Goal: Task Accomplishment & Management: Complete application form

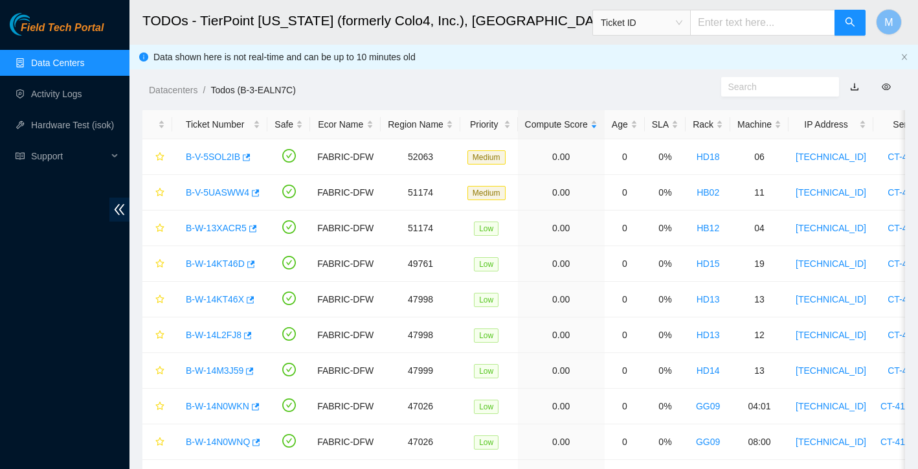
scroll to position [254, 0]
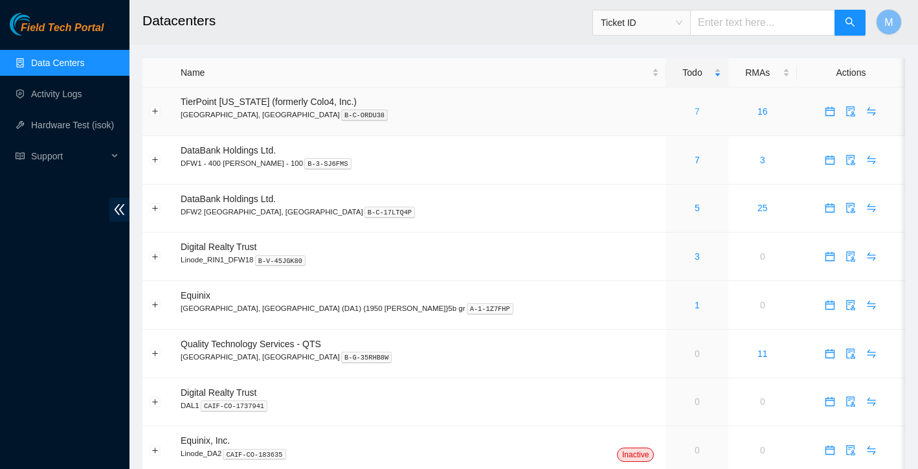
click at [695, 113] on link "7" at bounding box center [697, 111] width 5 height 10
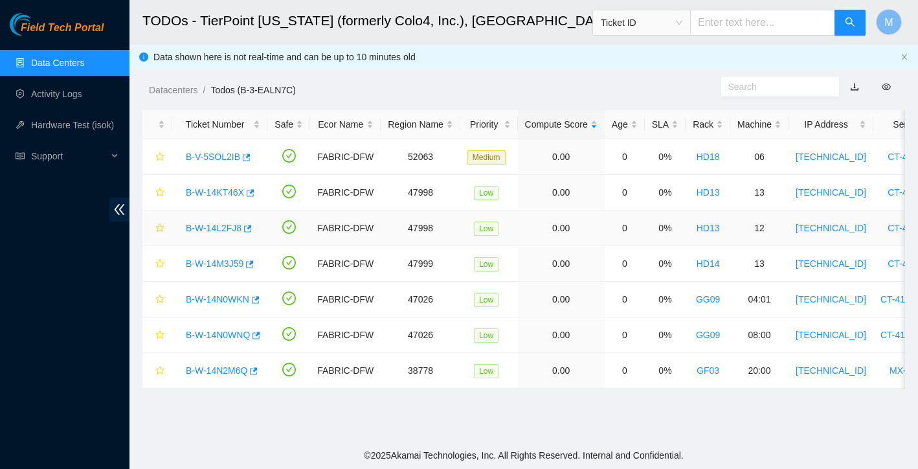
click at [212, 229] on link "B-W-14L2FJ8" at bounding box center [214, 228] width 56 height 10
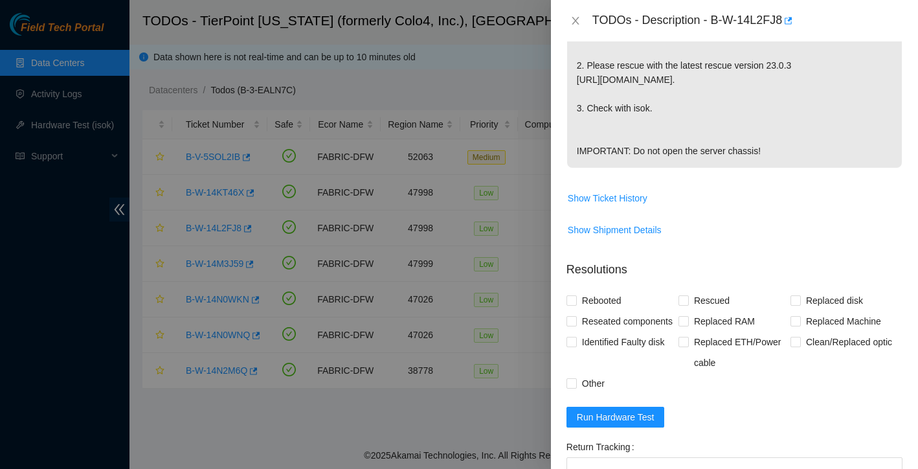
scroll to position [429, 0]
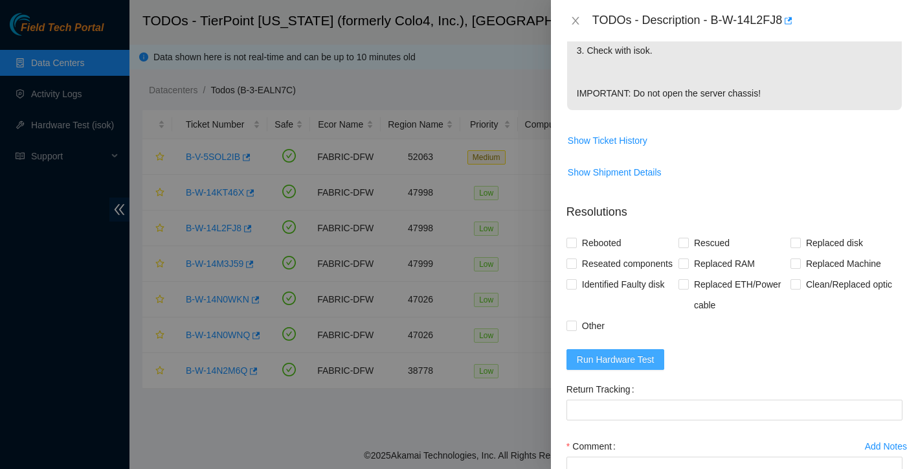
click at [609, 366] on span "Run Hardware Test" at bounding box center [616, 359] width 78 height 14
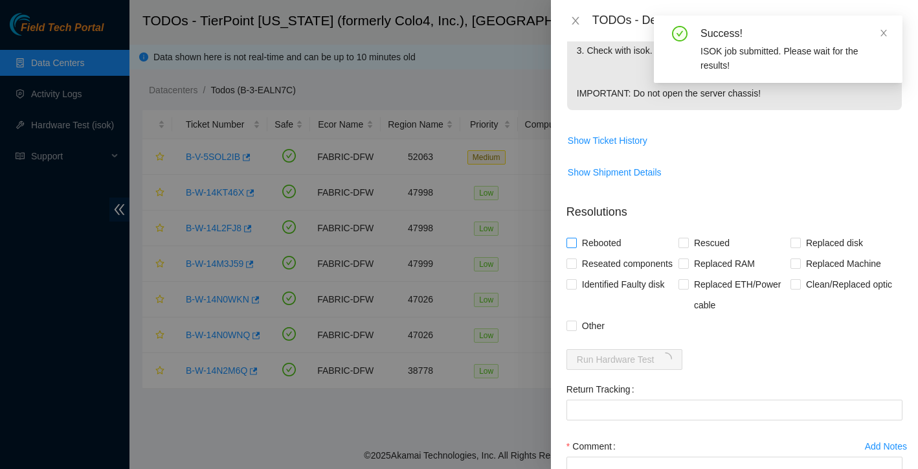
click at [574, 247] on input "Rebooted" at bounding box center [571, 242] width 9 height 9
checkbox input "true"
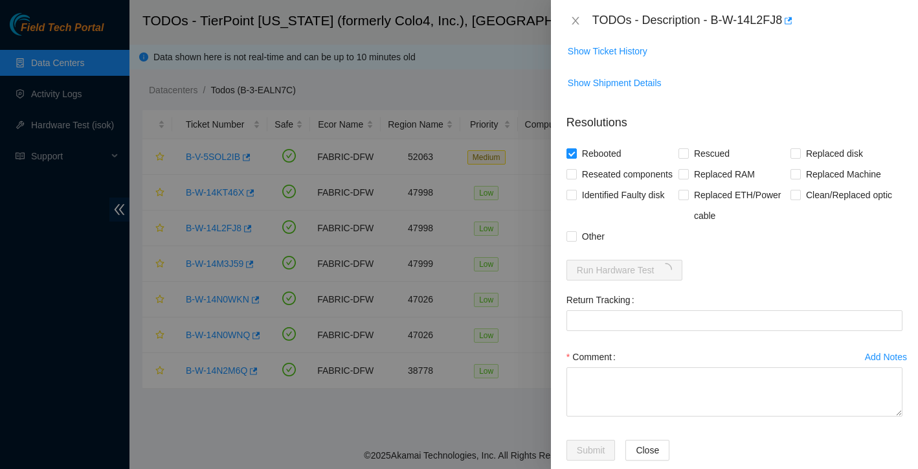
scroll to position [589, 0]
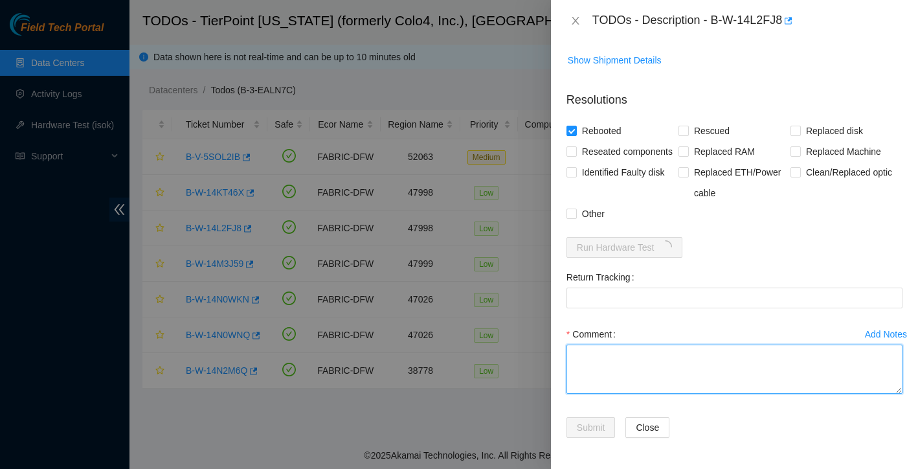
click at [603, 355] on textarea "Comment" at bounding box center [735, 368] width 336 height 49
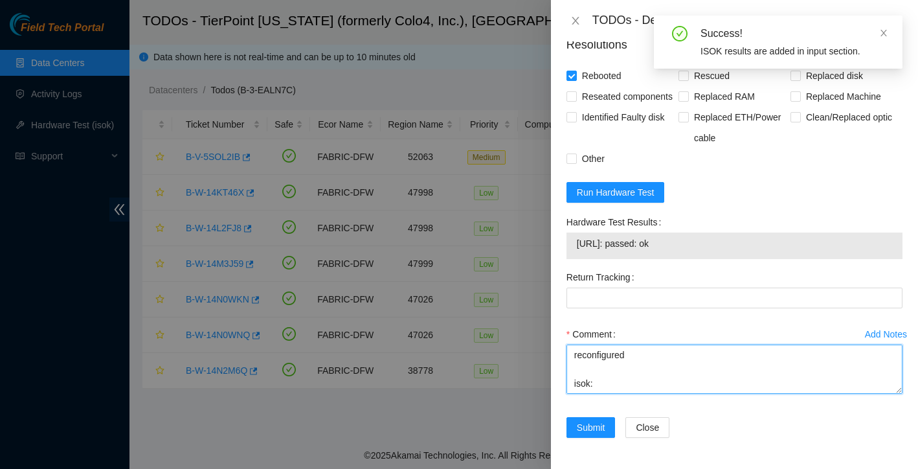
scroll to position [645, 0]
type textarea "Rebooted rescued reconfigured isok:"
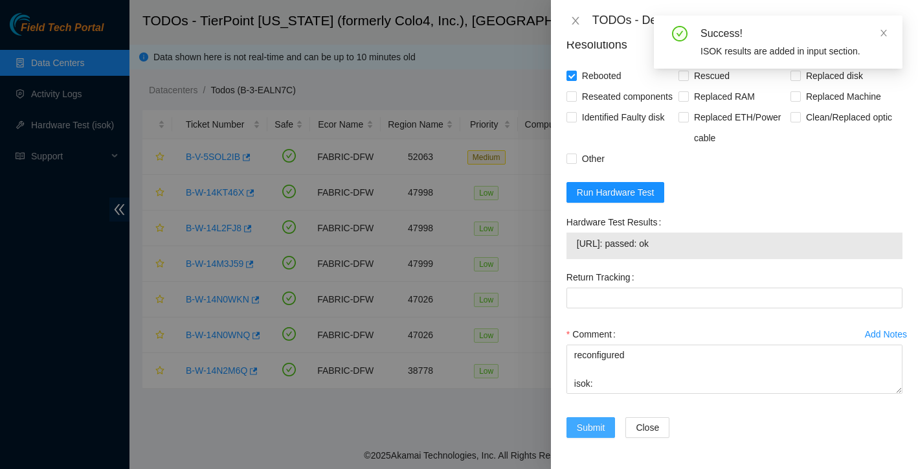
click at [594, 431] on span "Submit" at bounding box center [591, 427] width 28 height 14
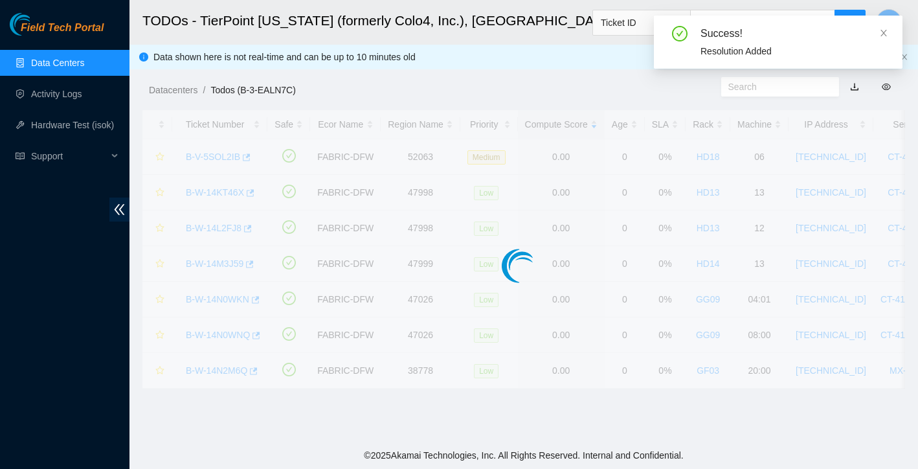
scroll to position [254, 0]
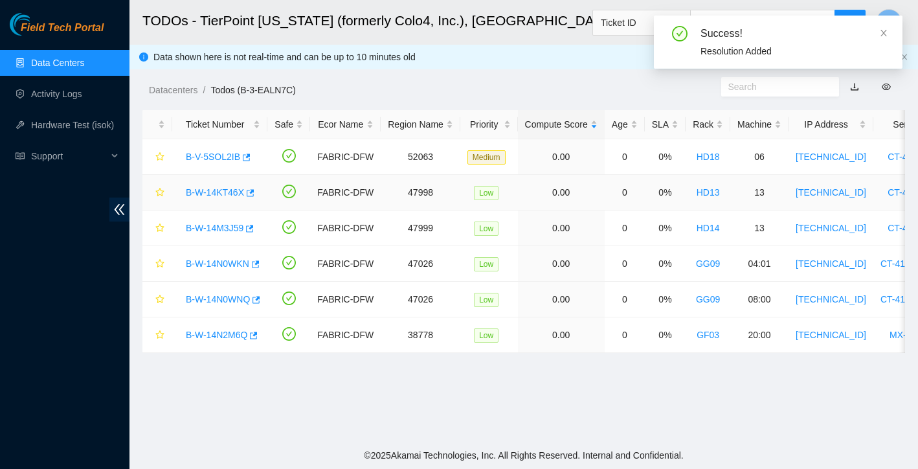
click at [228, 188] on link "B-W-14KT46X" at bounding box center [215, 192] width 58 height 10
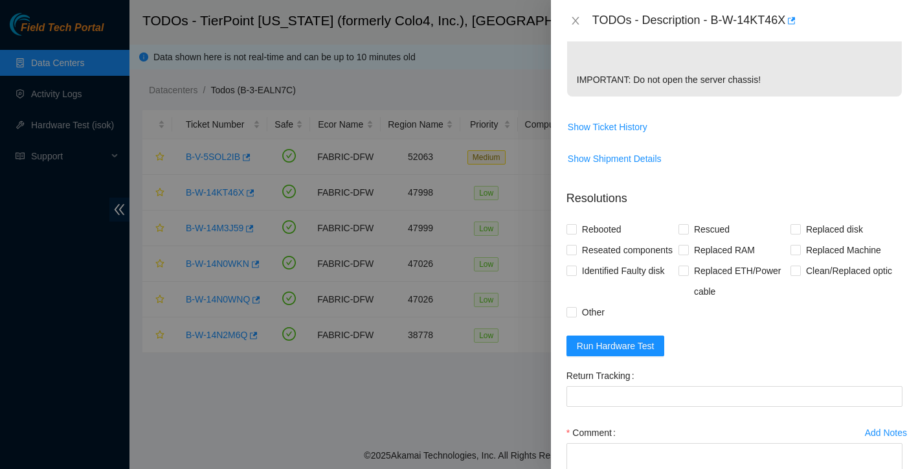
scroll to position [462, 0]
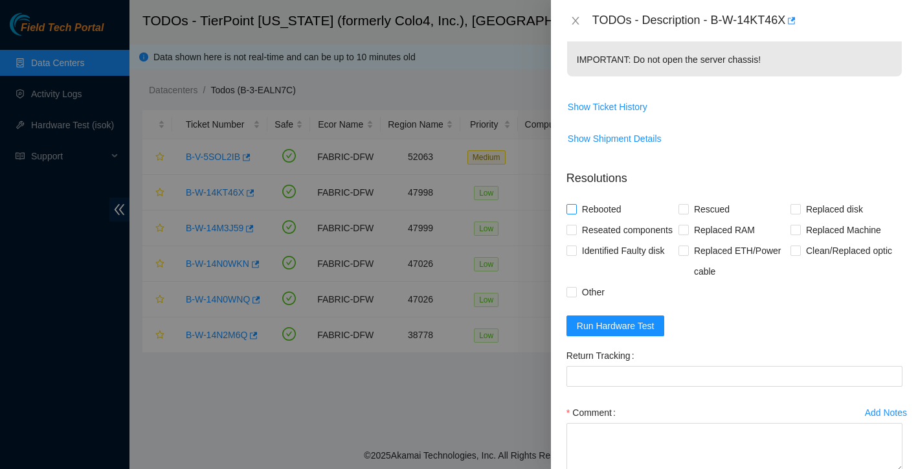
click at [574, 213] on input "Rebooted" at bounding box center [571, 208] width 9 height 9
checkbox input "true"
click at [681, 213] on input "Rescued" at bounding box center [683, 208] width 9 height 9
checkbox input "true"
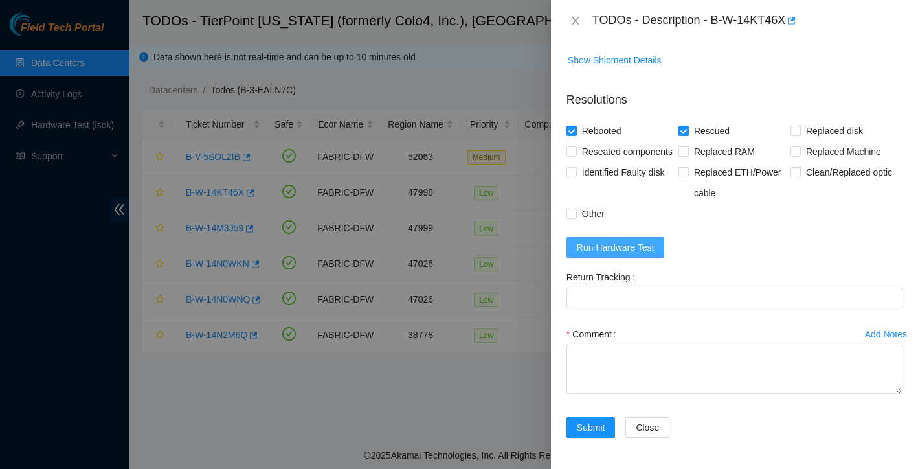
scroll to position [590, 0]
click at [638, 243] on span "Run Hardware Test" at bounding box center [616, 247] width 78 height 14
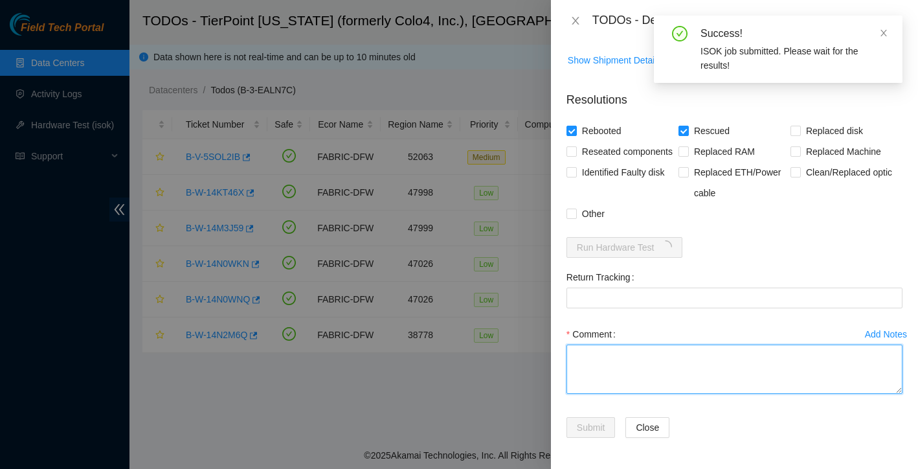
click at [590, 357] on textarea "Comment" at bounding box center [735, 368] width 336 height 49
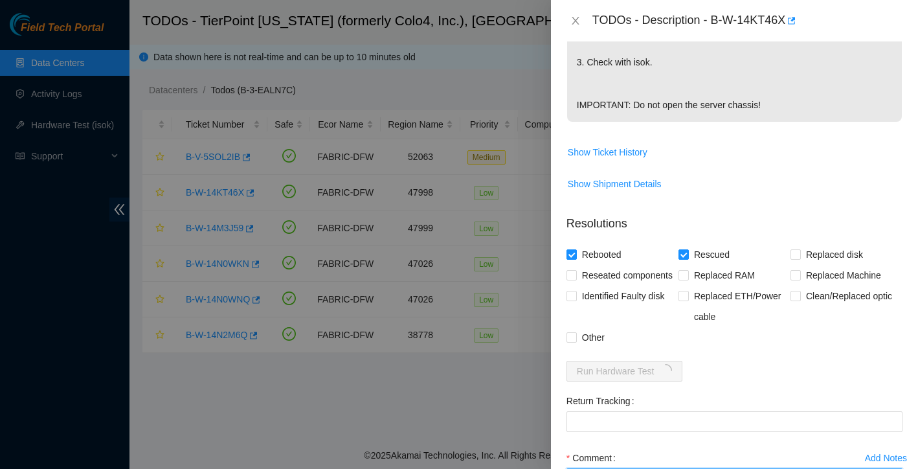
scroll to position [418, 0]
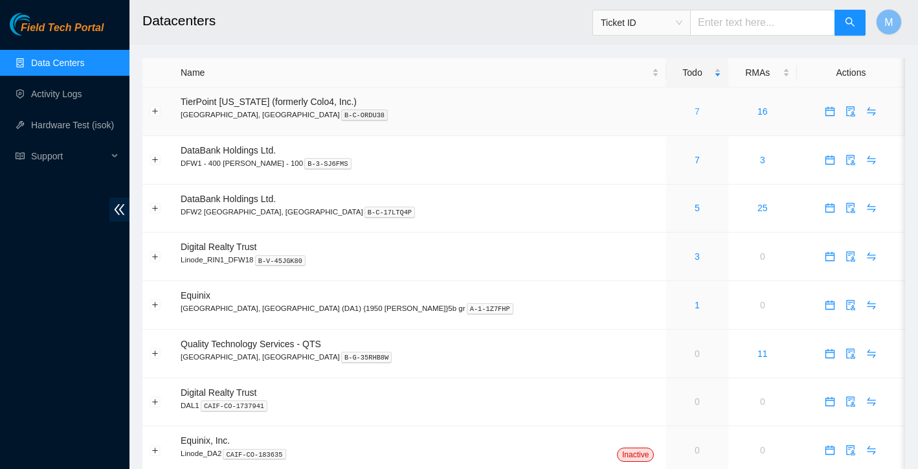
click at [695, 112] on link "7" at bounding box center [697, 111] width 5 height 10
